Goal: Check status: Check status

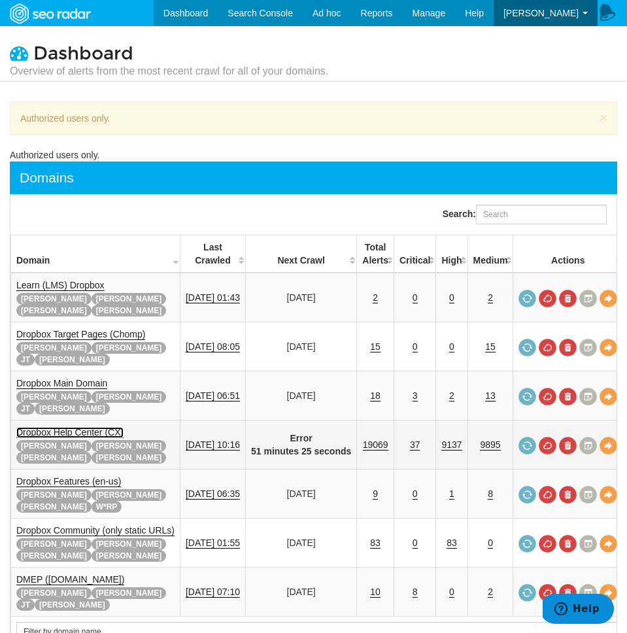
click at [87, 427] on link "Dropbox Help Center (CX)" at bounding box center [69, 432] width 107 height 11
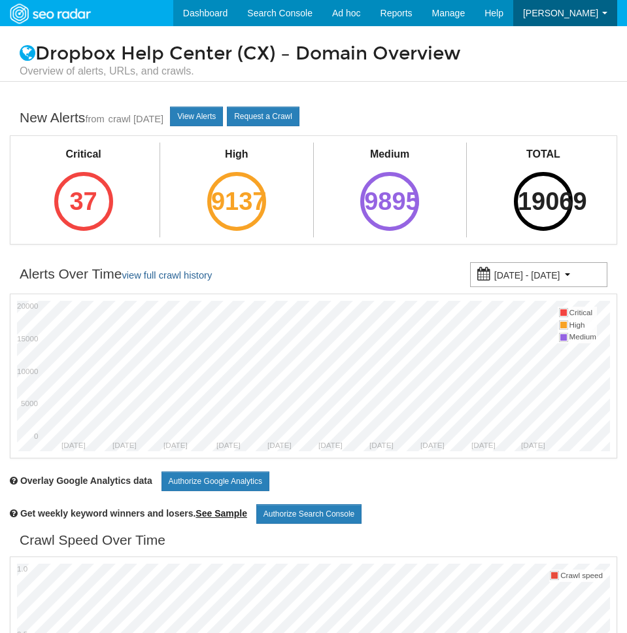
scroll to position [52, 0]
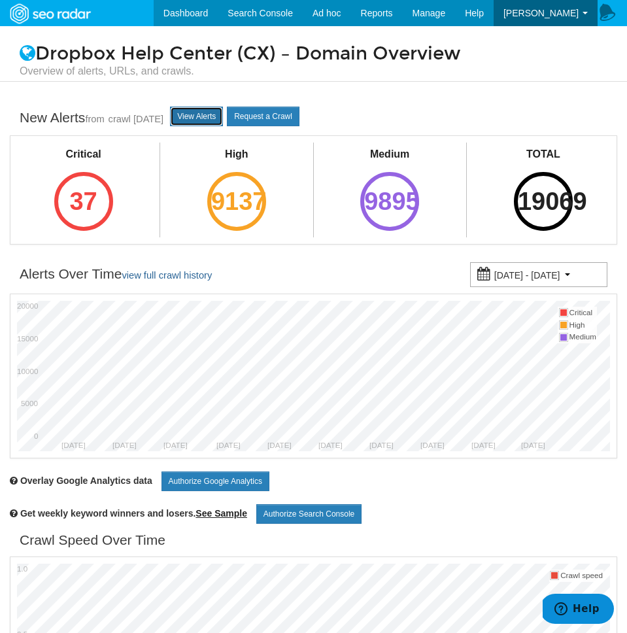
click at [223, 125] on link "View Alerts" at bounding box center [196, 117] width 53 height 20
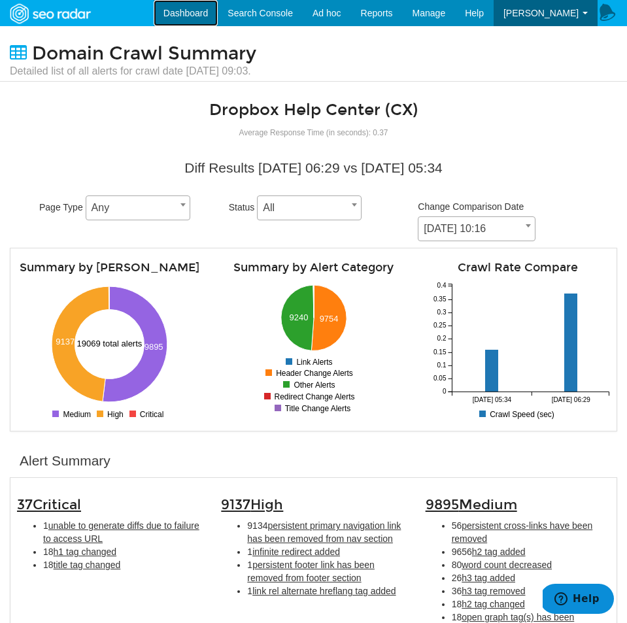
click at [190, 2] on link "Dashboard" at bounding box center [186, 13] width 65 height 26
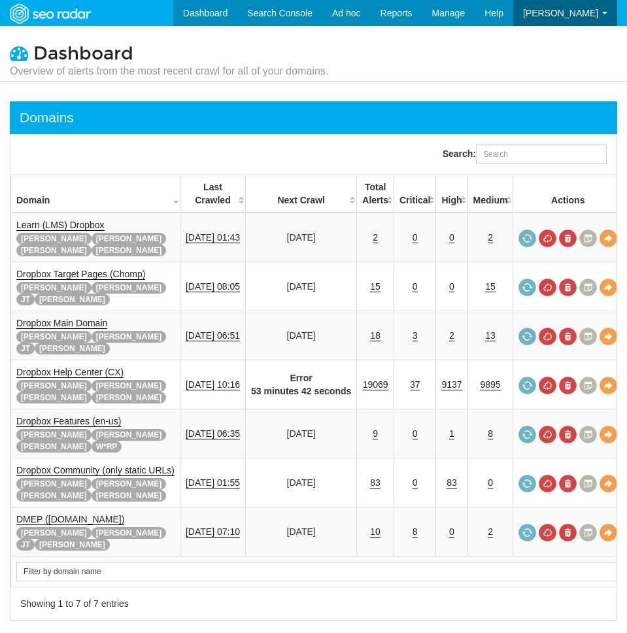
scroll to position [52, 0]
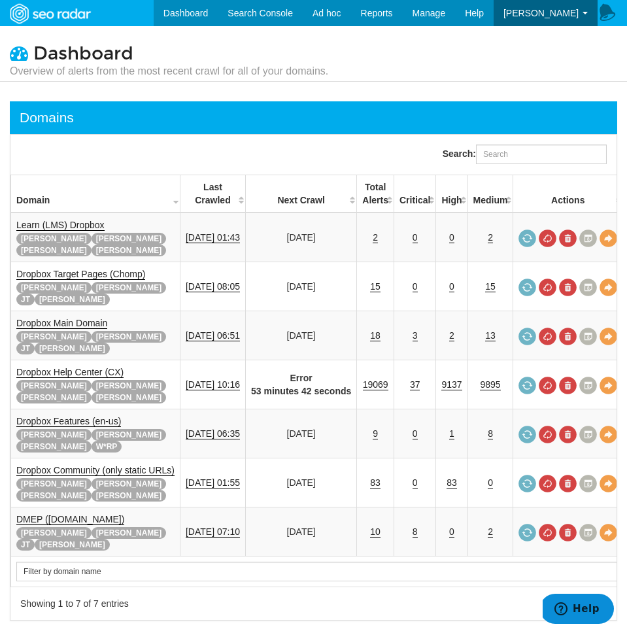
click at [394, 201] on th "Total Alerts" at bounding box center [375, 194] width 37 height 38
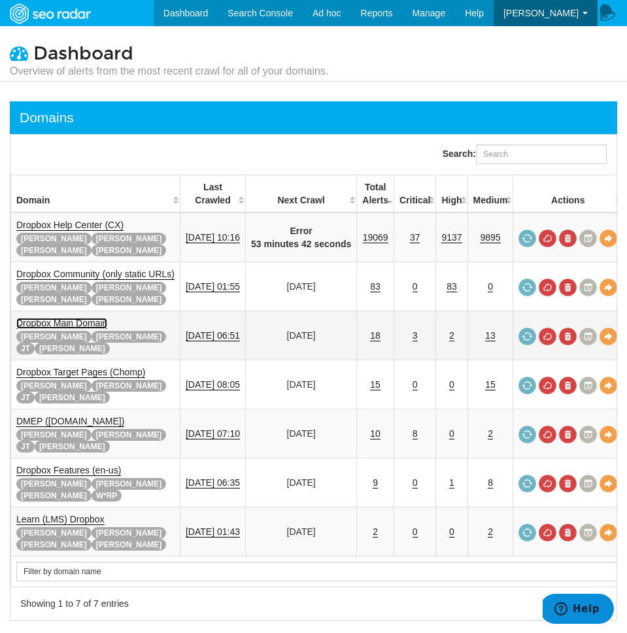
click at [54, 318] on link "Dropbox Main Domain" at bounding box center [61, 323] width 91 height 11
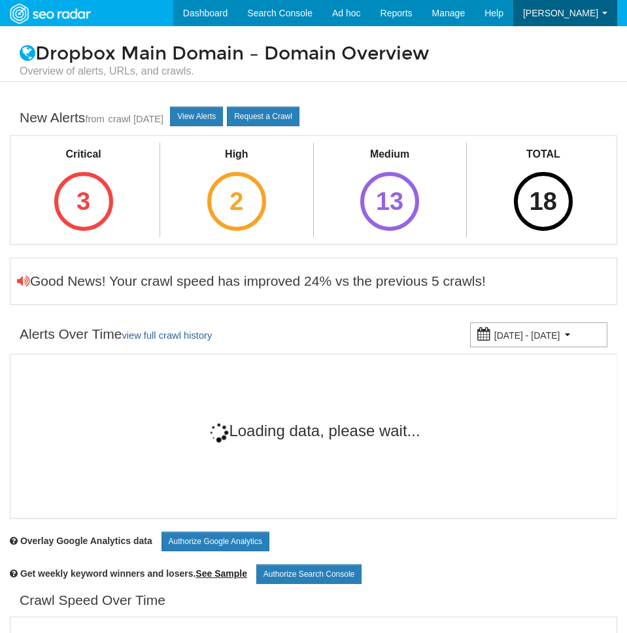
scroll to position [52, 0]
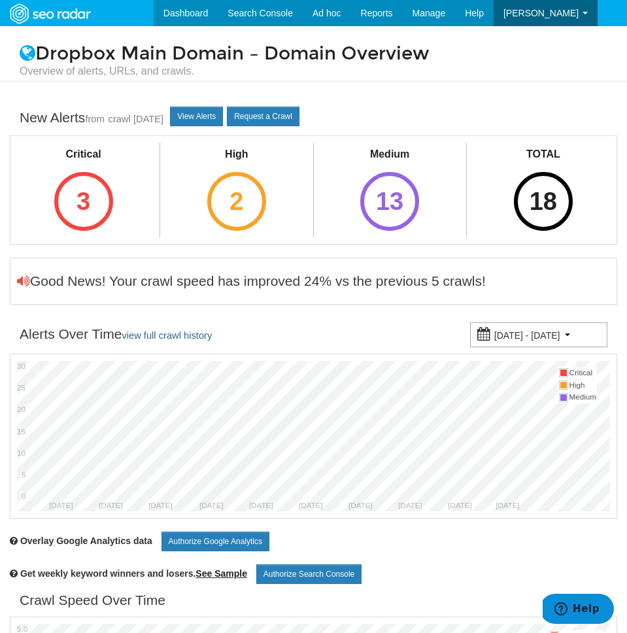
click at [212, 127] on div "New Alerts from crawl [DATE] View Alerts Request a Crawl" at bounding box center [313, 118] width 607 height 34
click at [214, 124] on link "View Alerts" at bounding box center [196, 117] width 53 height 20
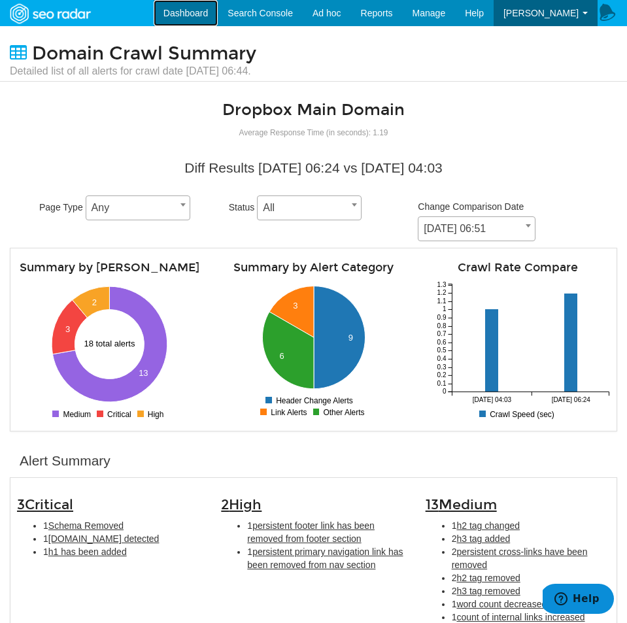
click at [218, 16] on link "Dashboard" at bounding box center [186, 13] width 65 height 26
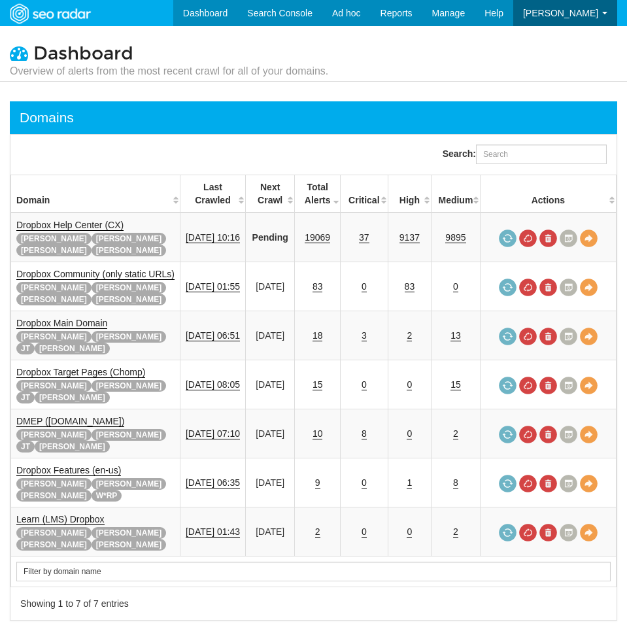
scroll to position [52, 0]
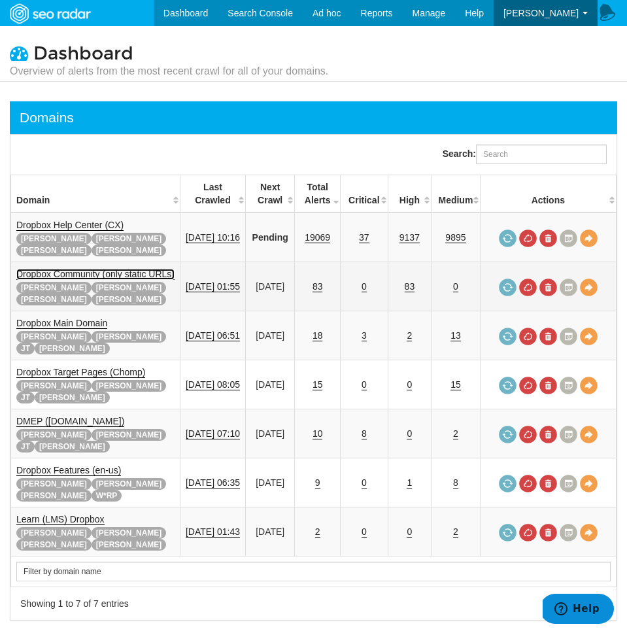
click at [131, 269] on link "Dropbox Community (only static URLs)" at bounding box center [95, 274] width 158 height 11
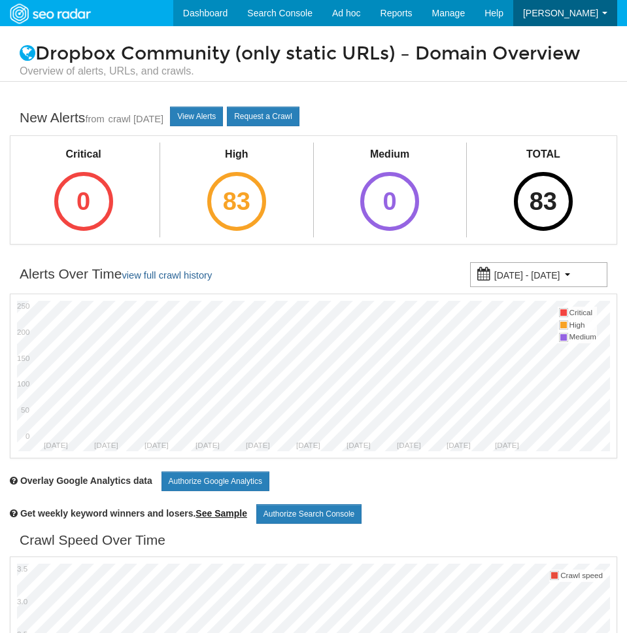
scroll to position [52, 0]
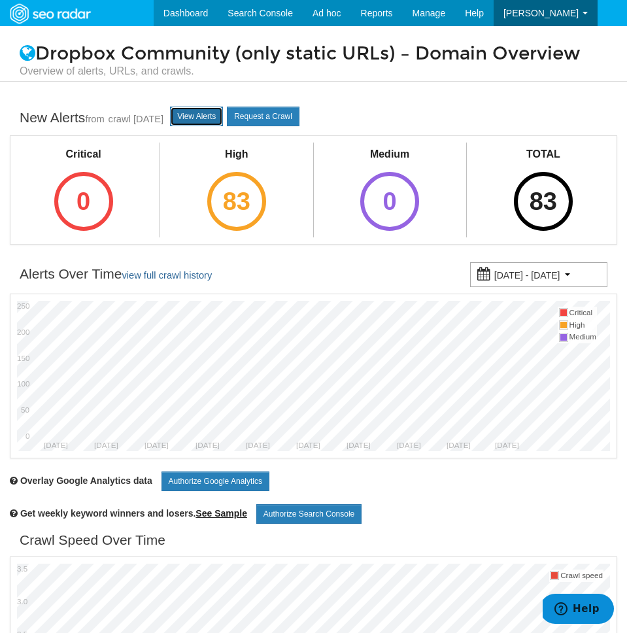
click at [223, 126] on link "View Alerts" at bounding box center [196, 117] width 53 height 20
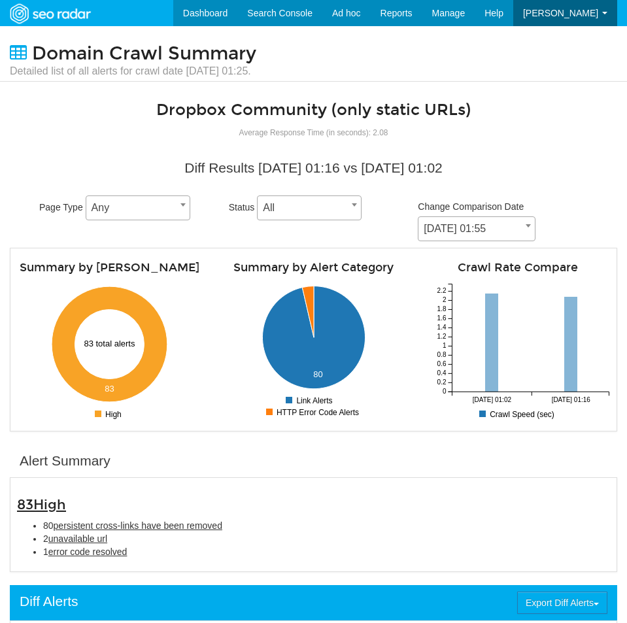
scroll to position [52, 0]
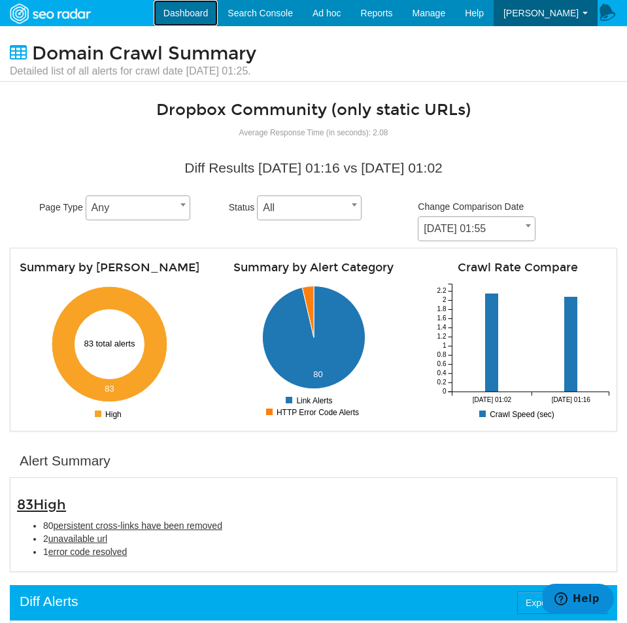
click at [212, 18] on link "Dashboard" at bounding box center [186, 13] width 65 height 26
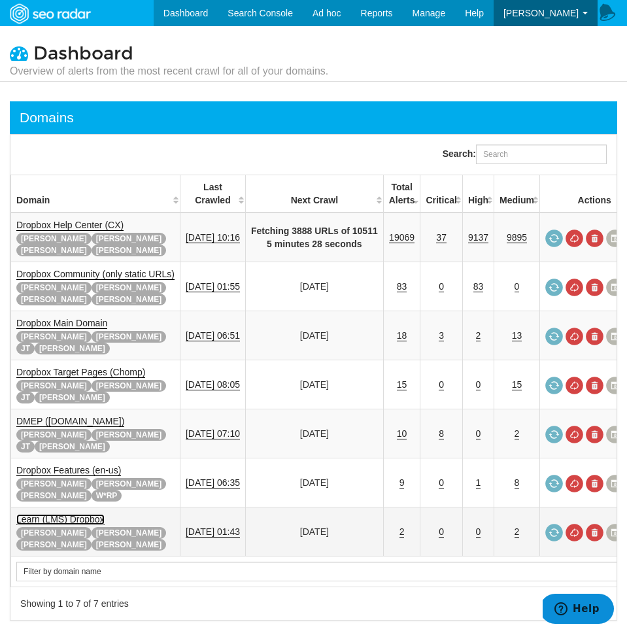
click at [80, 514] on link "Learn (LMS) Dropbox" at bounding box center [60, 519] width 88 height 11
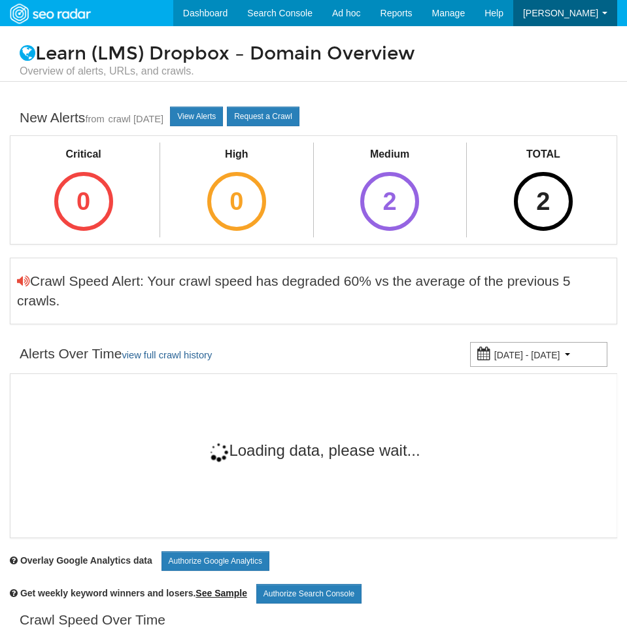
scroll to position [52, 0]
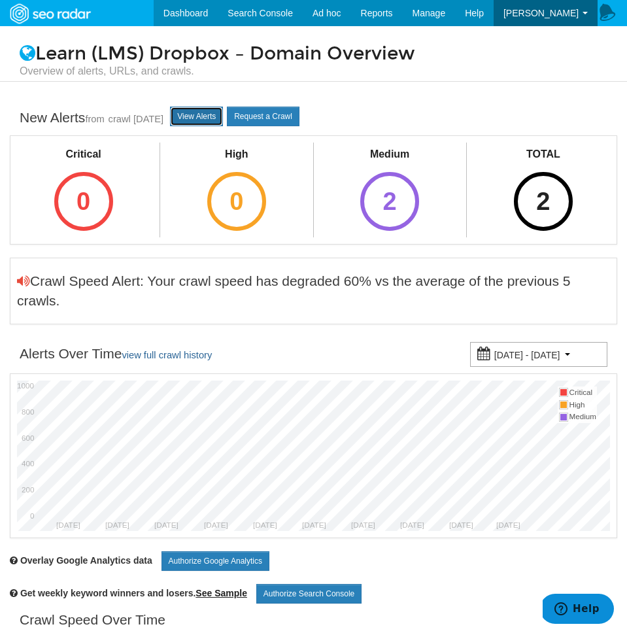
click at [188, 121] on link "View Alerts" at bounding box center [196, 117] width 53 height 20
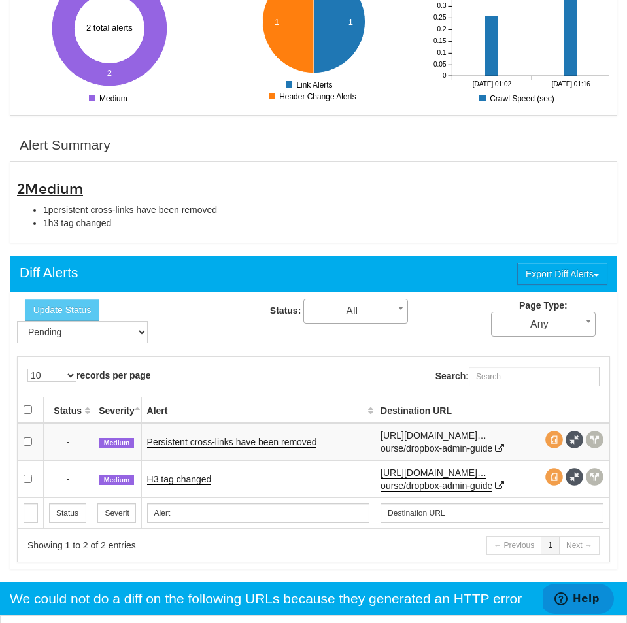
scroll to position [319, 0]
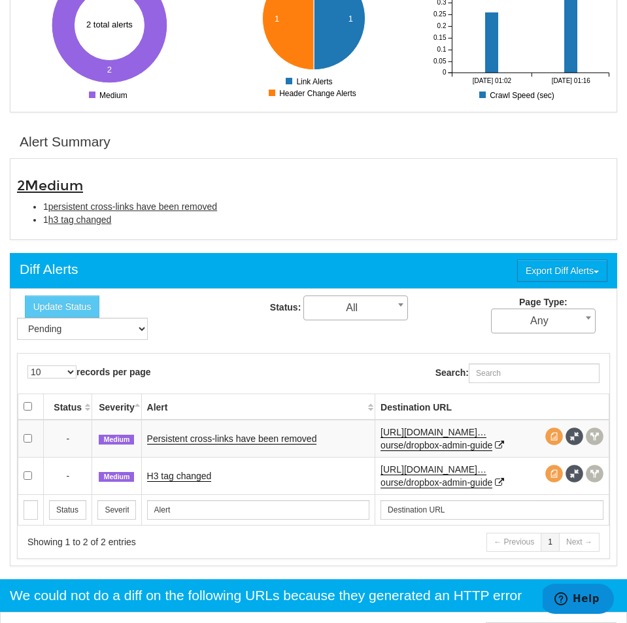
click at [269, 432] on td "Persistent cross-links have been removed" at bounding box center [258, 439] width 234 height 38
click at [222, 447] on td "Persistent cross-links have been removed" at bounding box center [258, 439] width 234 height 38
click at [224, 443] on link "Persistent cross-links have been removed" at bounding box center [232, 438] width 170 height 11
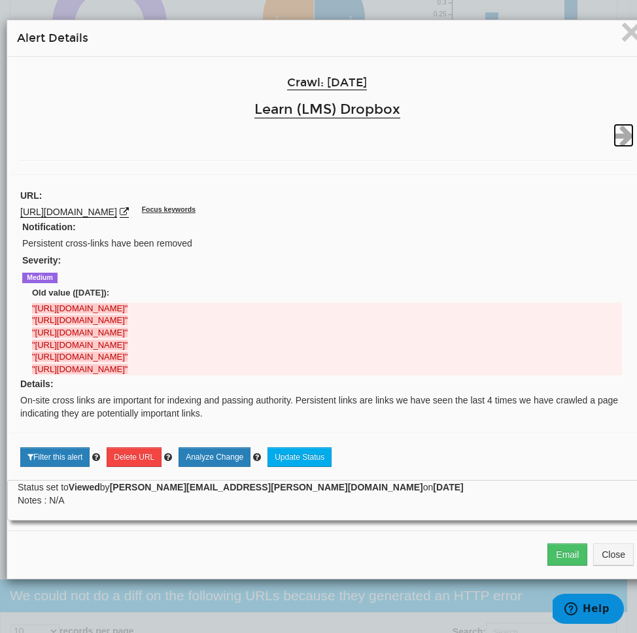
click at [624, 129] on icon at bounding box center [623, 136] width 20 height 24
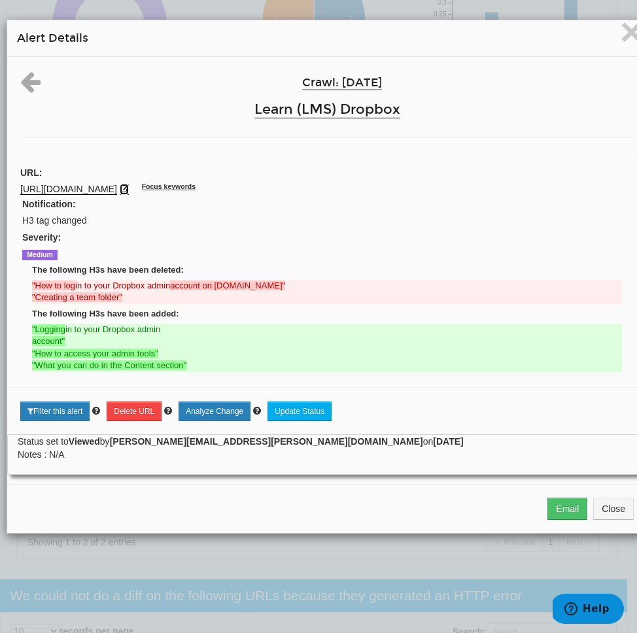
click at [129, 190] on icon at bounding box center [124, 188] width 9 height 9
click at [617, 38] on h4 "Alert Details" at bounding box center [327, 38] width 620 height 16
click at [620, 36] on span "×" at bounding box center [631, 32] width 23 height 44
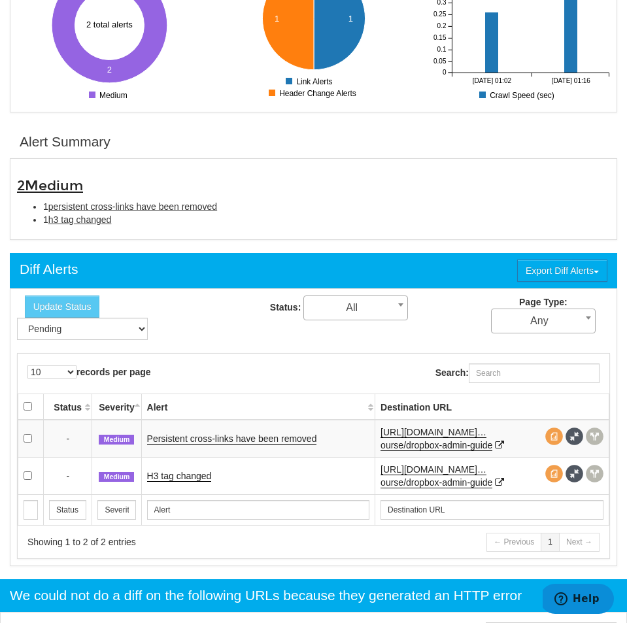
scroll to position [0, 0]
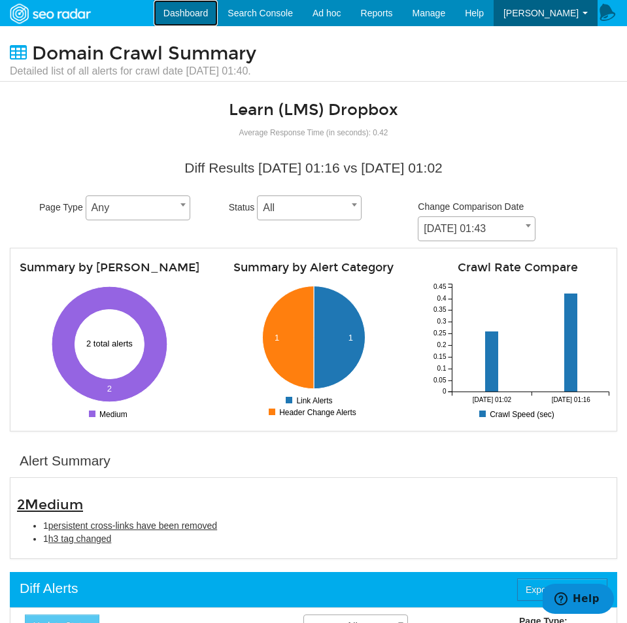
click at [218, 4] on link "Dashboard" at bounding box center [186, 13] width 65 height 26
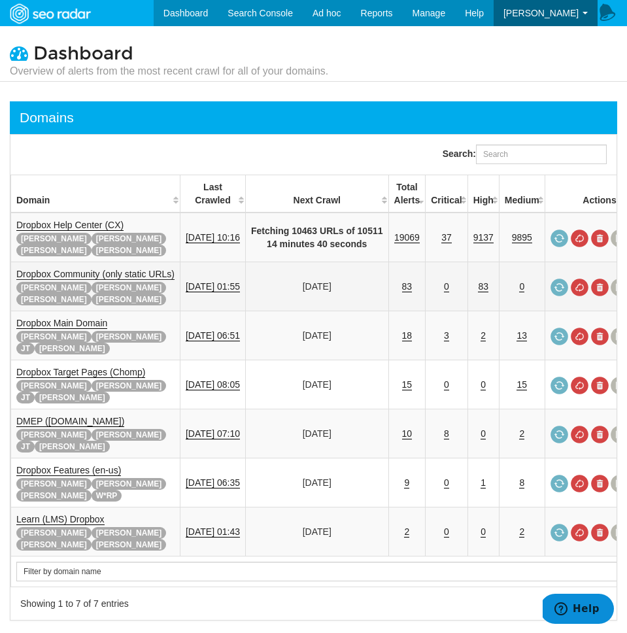
scroll to position [3, 0]
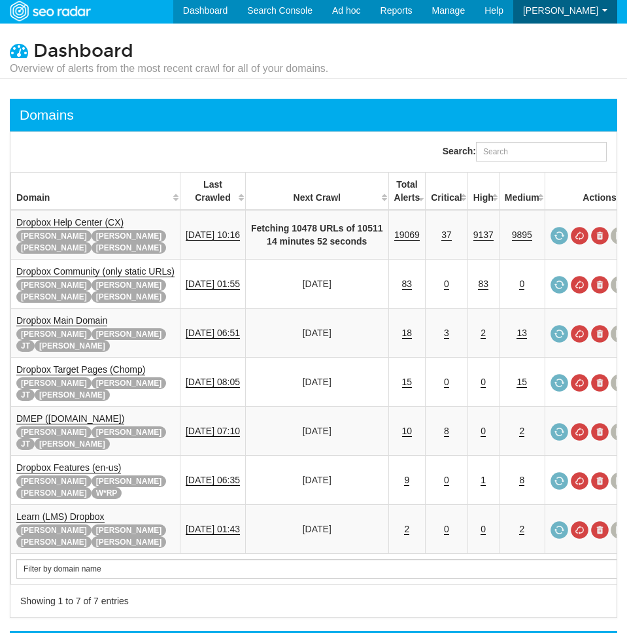
scroll to position [52, 0]
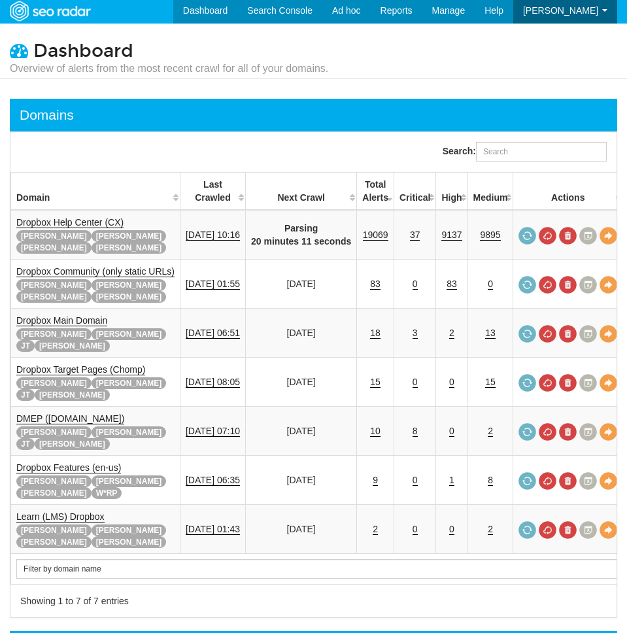
scroll to position [52, 0]
